Goal: Find specific page/section: Find specific page/section

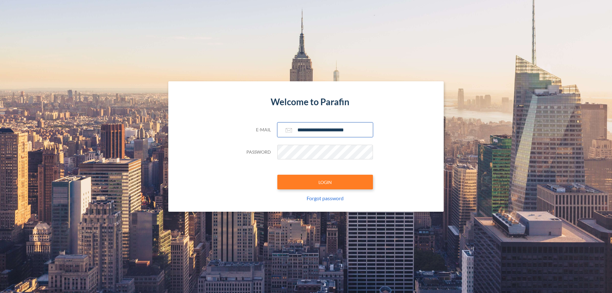
type input "**********"
click at [325, 182] on button "LOGIN" at bounding box center [325, 182] width 96 height 15
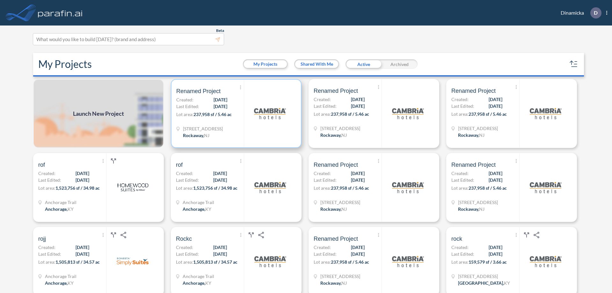
scroll to position [2, 0]
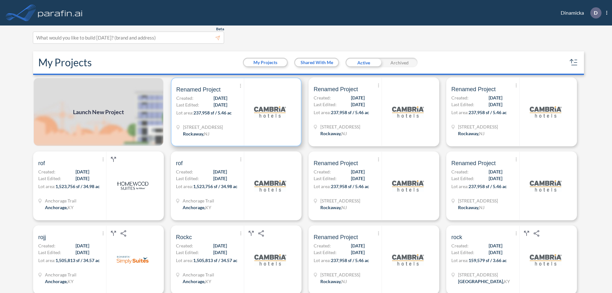
click at [235, 112] on p "Lot area: 237,958 sf / 5.46 ac" at bounding box center [210, 113] width 68 height 9
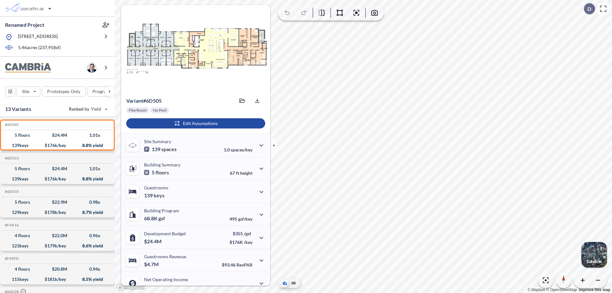
scroll to position [32, 0]
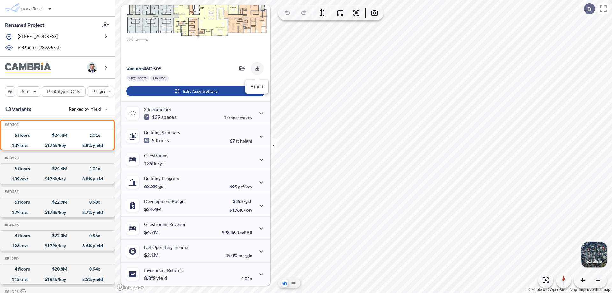
click at [255, 69] on icon "button" at bounding box center [257, 68] width 4 height 4
